Goal: Transaction & Acquisition: Purchase product/service

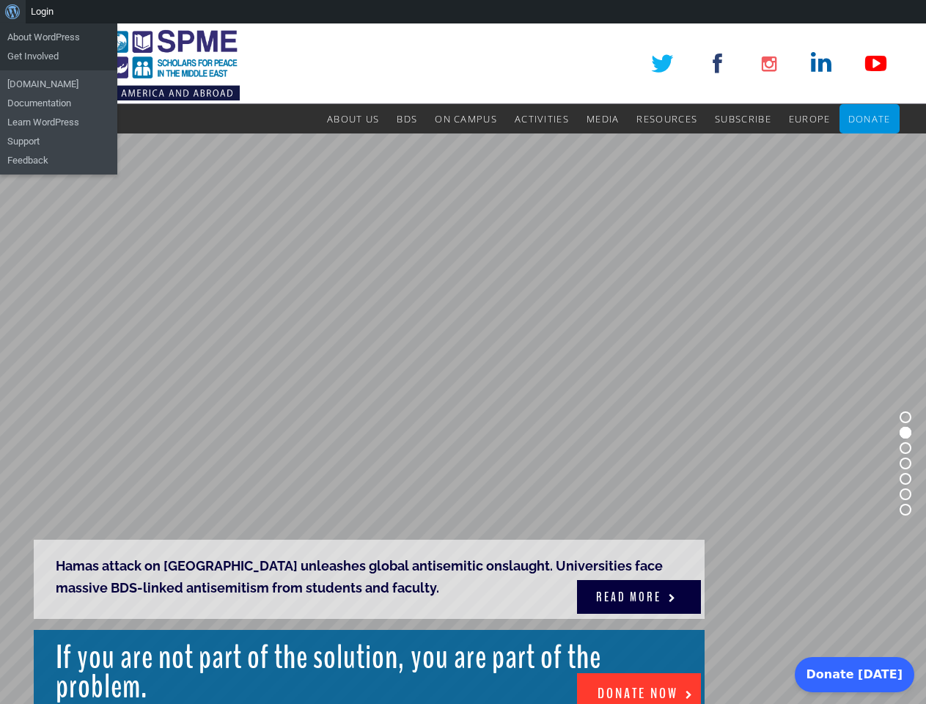
click at [463, 364] on rs-slide "Hamas attack on Gaza unleashes global antisemitic onslaught. Universities face …" at bounding box center [463, 463] width 926 height 660
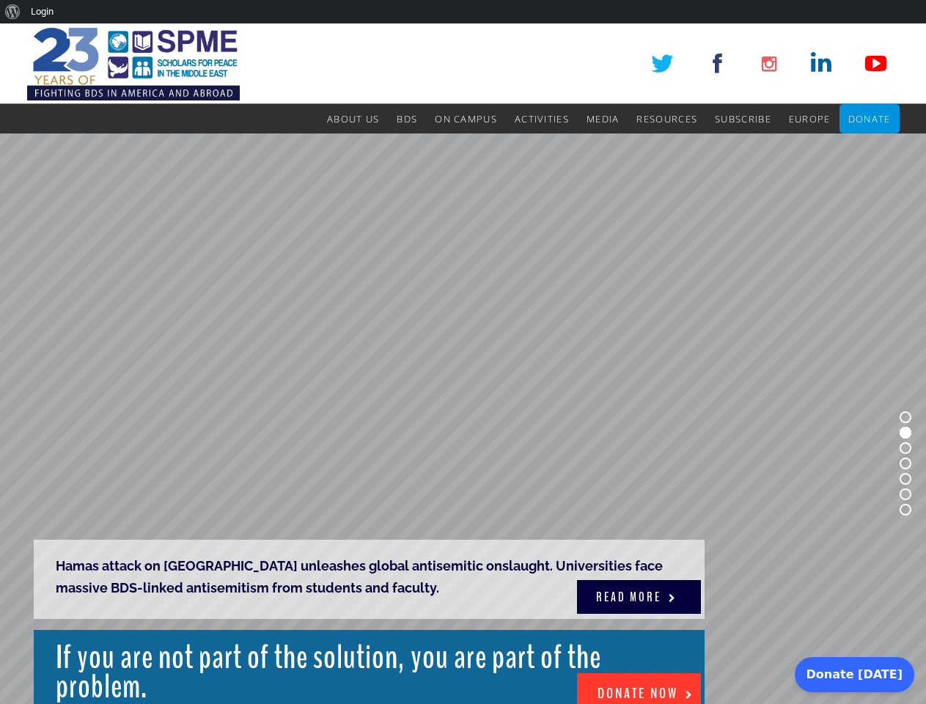
click at [463, 12] on div "About WordPress About WordPress Get Involved WordPress.org Documentation Learn …" at bounding box center [463, 11] width 926 height 23
click at [463, 364] on rs-slide "Hamas attack on Gaza unleashes global antisemitic onslaught. Universities face …" at bounding box center [463, 463] width 926 height 660
click at [463, 419] on rs-slide "Hamas attack on Gaza unleashes global antisemitic onslaught. Universities face …" at bounding box center [463, 463] width 926 height 660
